Goal: Task Accomplishment & Management: Complete application form

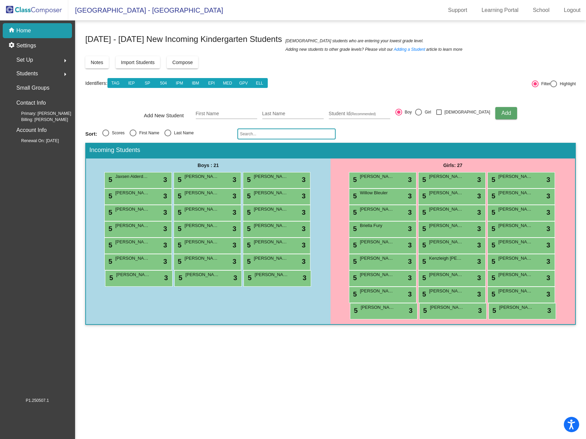
click at [32, 11] on img at bounding box center [34, 10] width 68 height 20
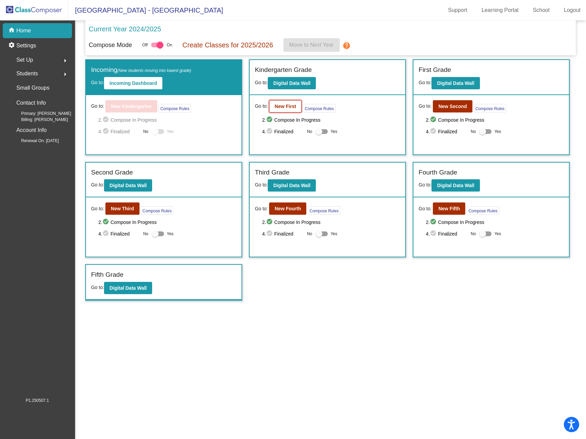
click at [283, 108] on b "New First" at bounding box center [284, 106] width 21 height 5
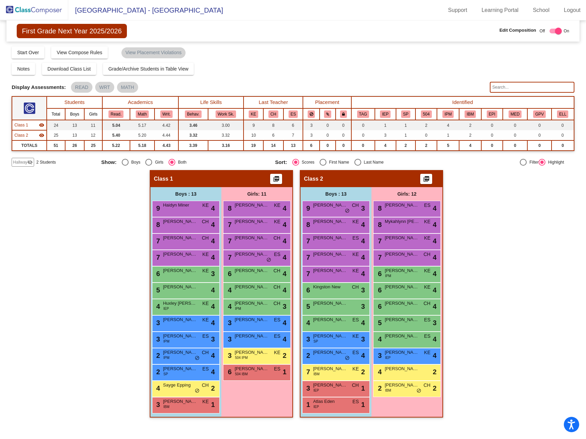
click at [534, 87] on input "text" at bounding box center [532, 87] width 84 height 11
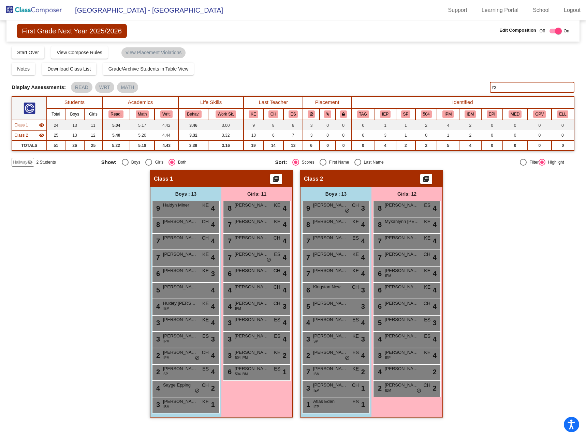
type input "r"
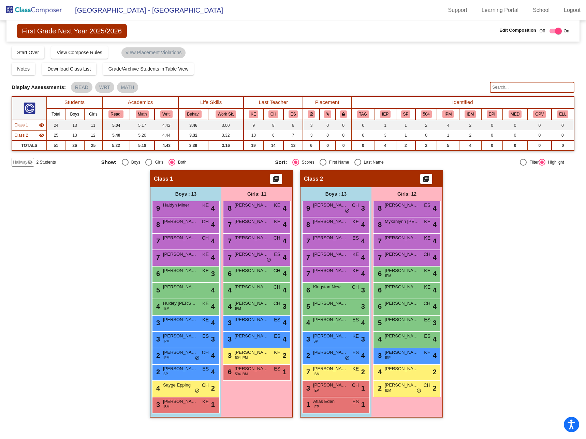
click at [360, 63] on div "Notes Download Class List Import Students Grade/Archive Students in Table View …" at bounding box center [293, 69] width 562 height 12
click at [32, 11] on img at bounding box center [34, 10] width 68 height 20
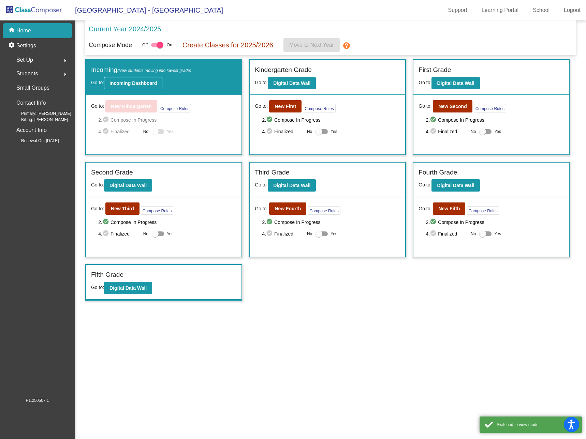
click at [130, 86] on b "Incoming Dashboard" at bounding box center [132, 82] width 47 height 5
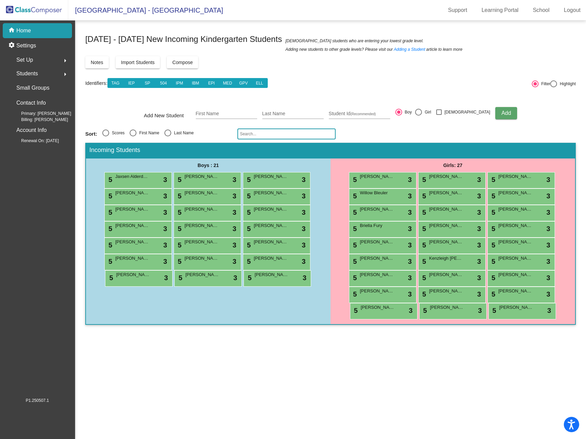
click at [415, 67] on div "Notes Import Students Compose View Compose View & Edit Compose" at bounding box center [330, 62] width 490 height 12
click at [31, 10] on img at bounding box center [34, 10] width 68 height 20
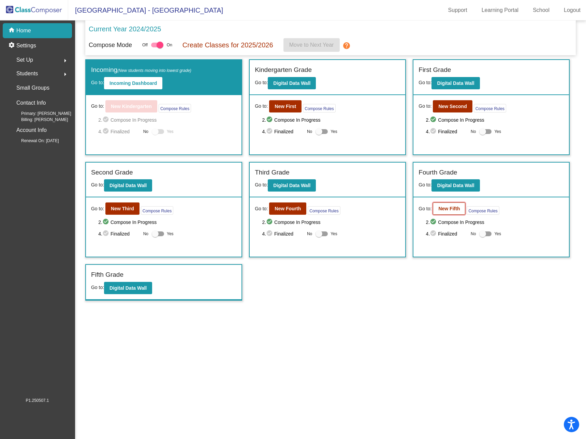
click at [451, 208] on b "New Fifth" at bounding box center [448, 208] width 21 height 5
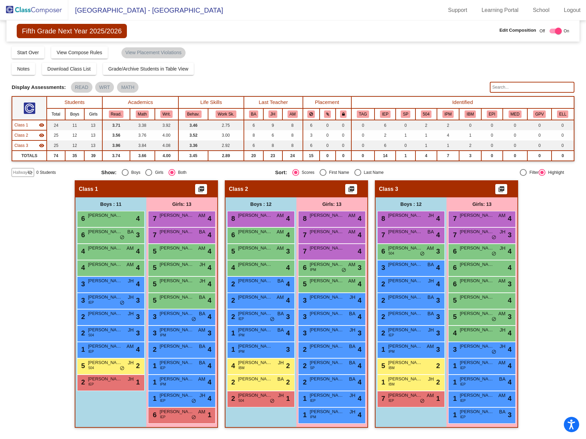
click at [527, 85] on input "text" at bounding box center [532, 87] width 84 height 11
click at [517, 85] on input "text" at bounding box center [532, 87] width 84 height 11
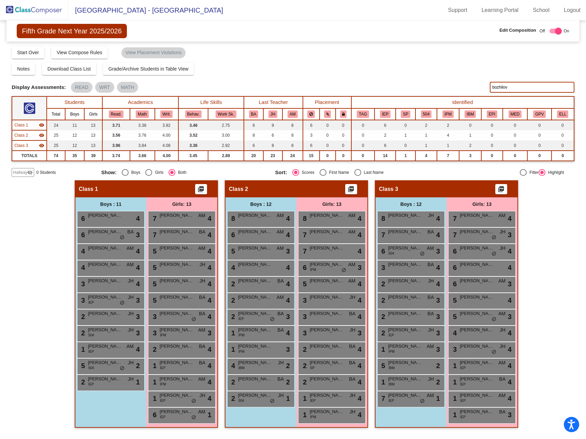
type input "bozhilov"
drag, startPoint x: 517, startPoint y: 90, endPoint x: 418, endPoint y: 79, distance: 99.4
click at [418, 79] on div "Display Scores for Years: [DATE] - [DATE] [DATE] - [DATE] Grade/Archive Student…" at bounding box center [293, 111] width 562 height 131
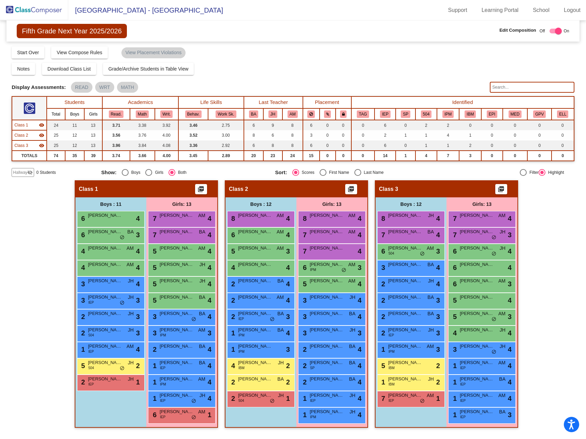
click at [20, 174] on span "Hallway" at bounding box center [20, 172] width 14 height 6
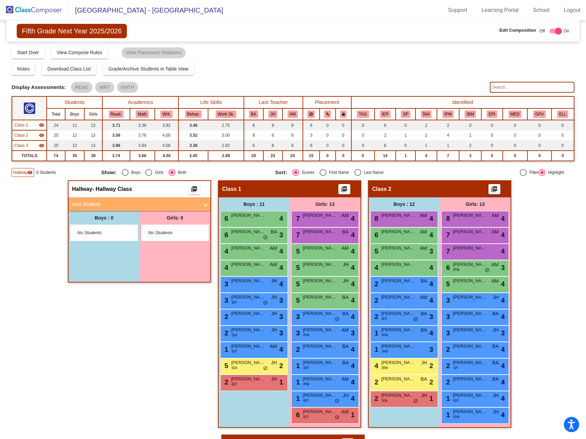
click at [126, 202] on mat-panel-title "Add Student" at bounding box center [135, 204] width 127 height 8
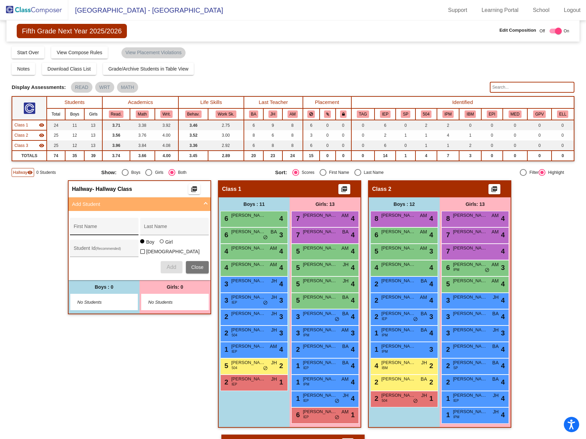
click at [105, 228] on input "First Name" at bounding box center [104, 228] width 61 height 5
type input "[PERSON_NAME]"
type input "Bozhilov"
click at [109, 248] on input "Student Id (Recommended)" at bounding box center [104, 250] width 61 height 5
type input "306892"
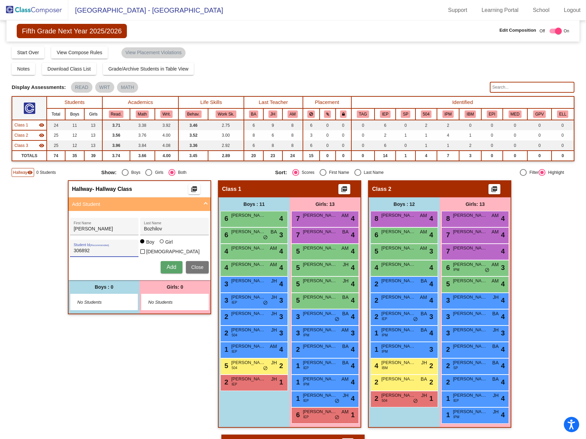
click at [173, 265] on span "Add" at bounding box center [171, 267] width 10 height 6
click at [37, 211] on div "Hallway - Hallway Class picture_as_pdf Add Student First Name Last Name Student…" at bounding box center [293, 434] width 562 height 509
